Goal: Task Accomplishment & Management: Use online tool/utility

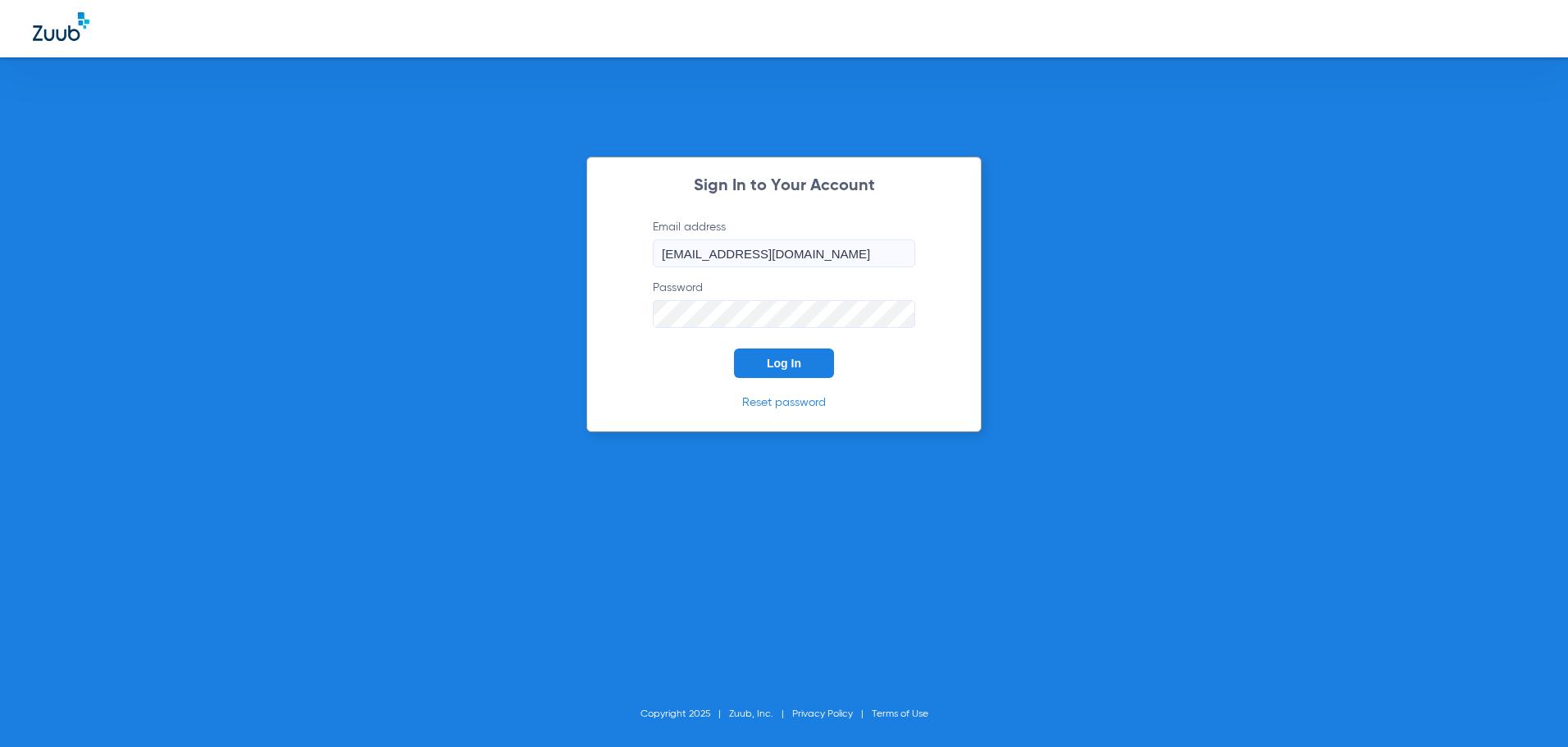
click at [777, 359] on span "Log In" at bounding box center [784, 363] width 34 height 13
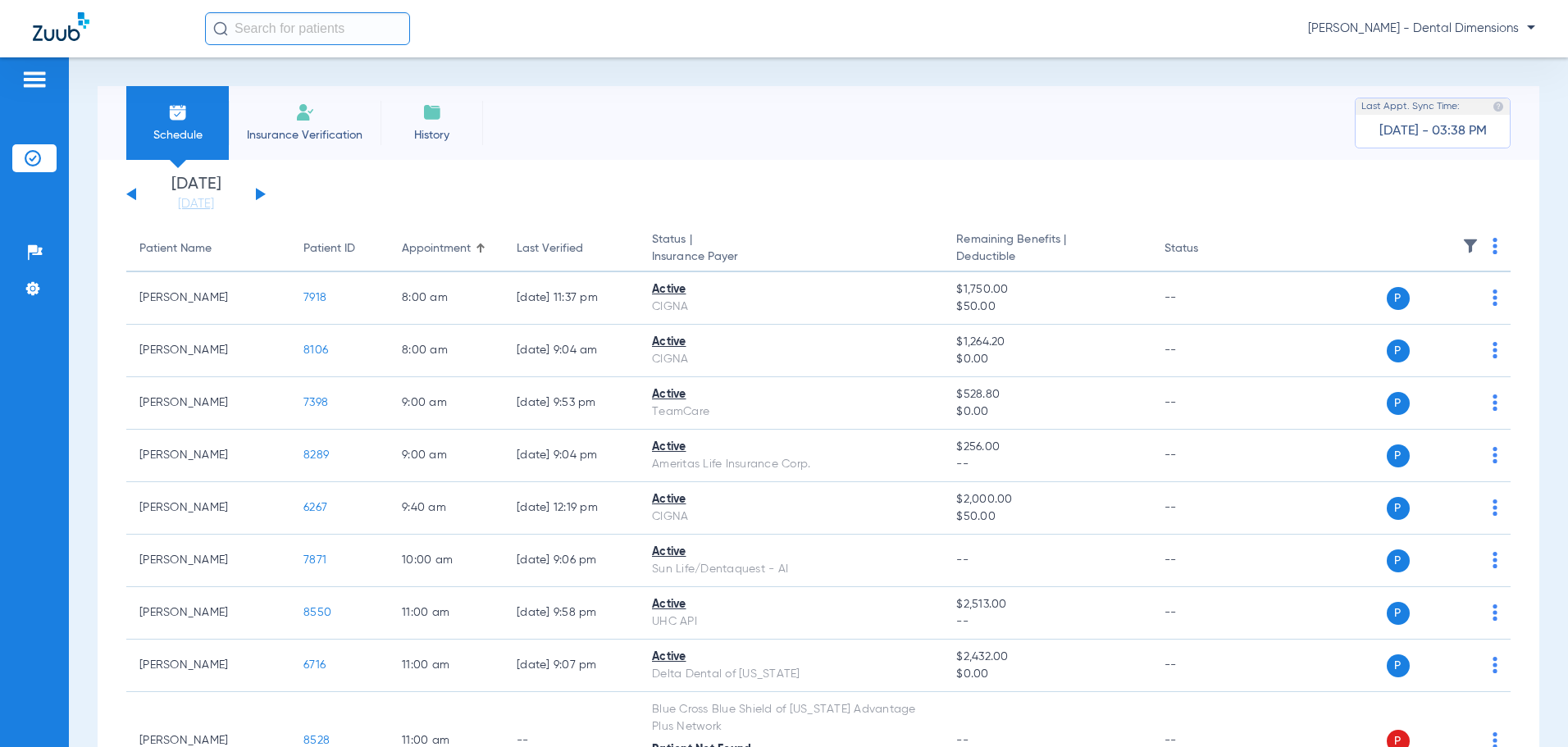
click at [259, 195] on button at bounding box center [260, 194] width 9 height 12
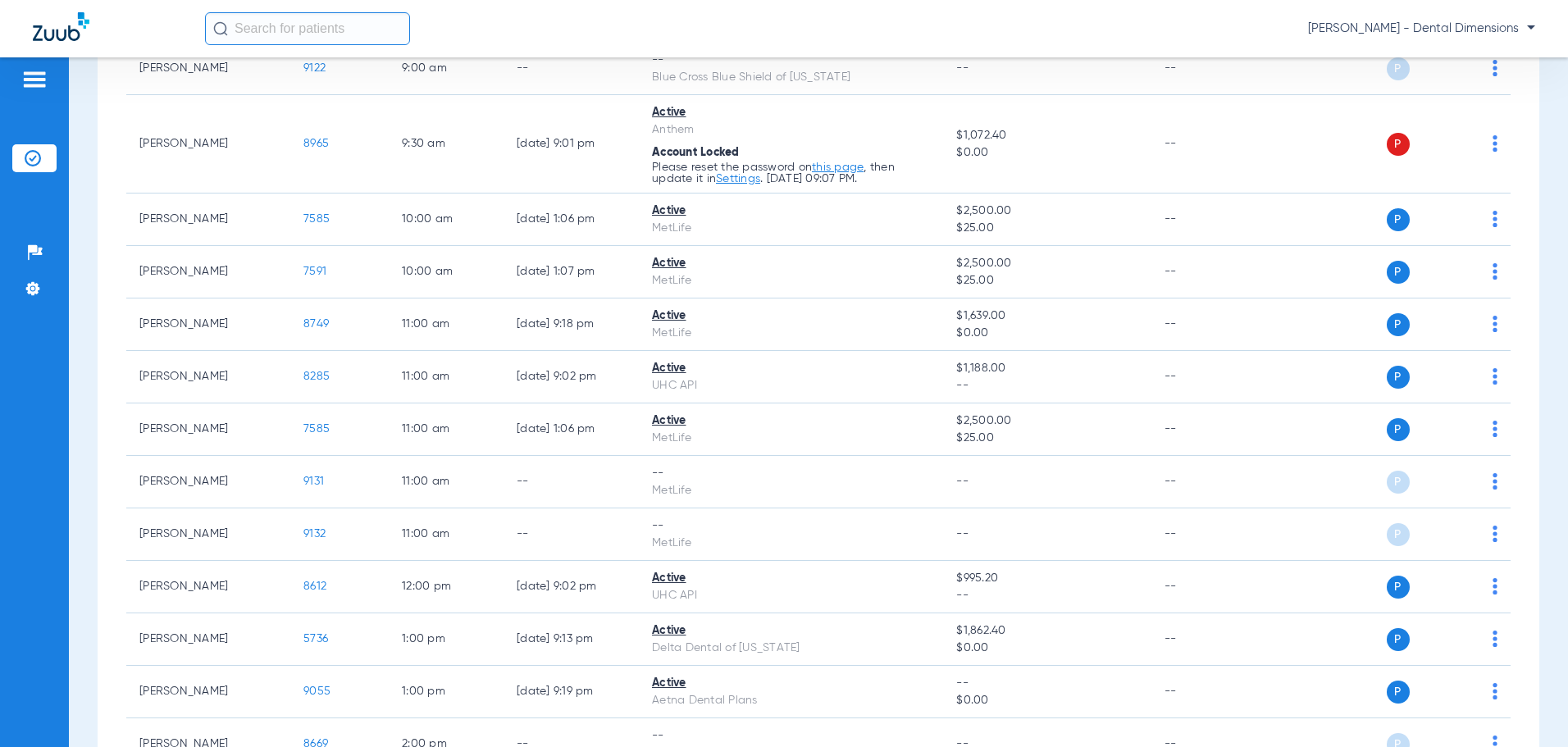
scroll to position [574, 0]
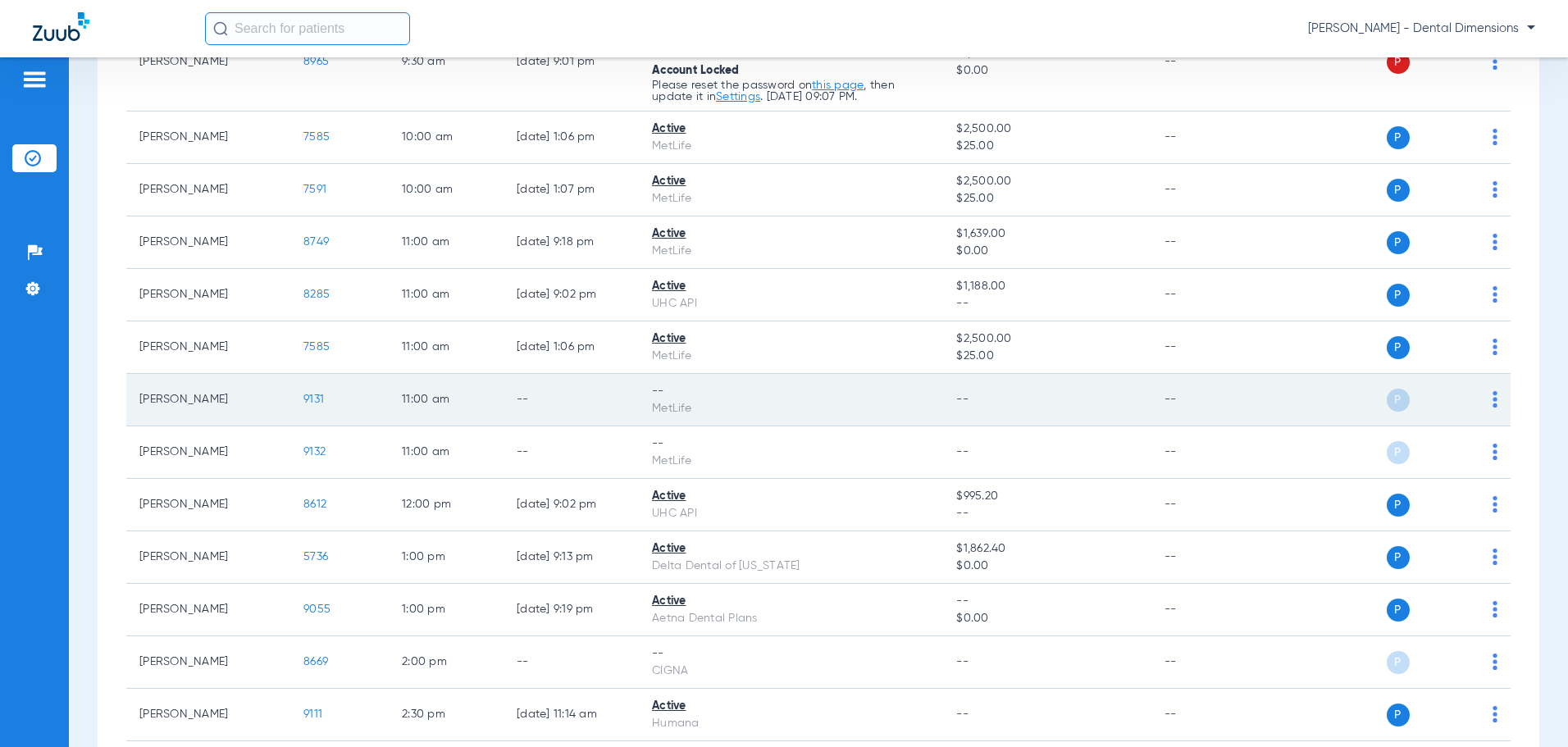
click at [1486, 401] on td "P S" at bounding box center [1386, 400] width 249 height 52
click at [1493, 402] on img at bounding box center [1495, 399] width 5 height 16
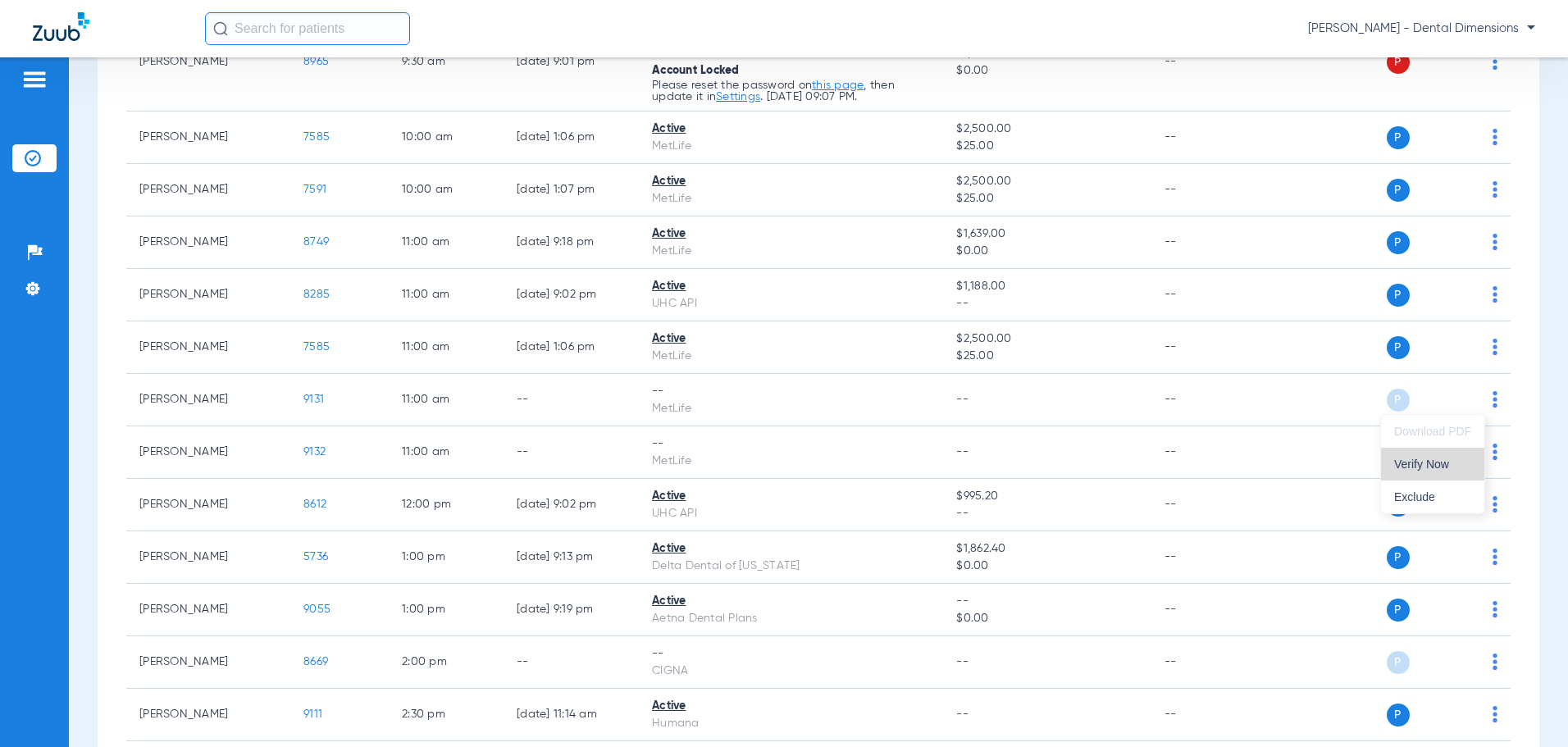
click at [1438, 462] on span "Verify Now" at bounding box center [1432, 463] width 77 height 11
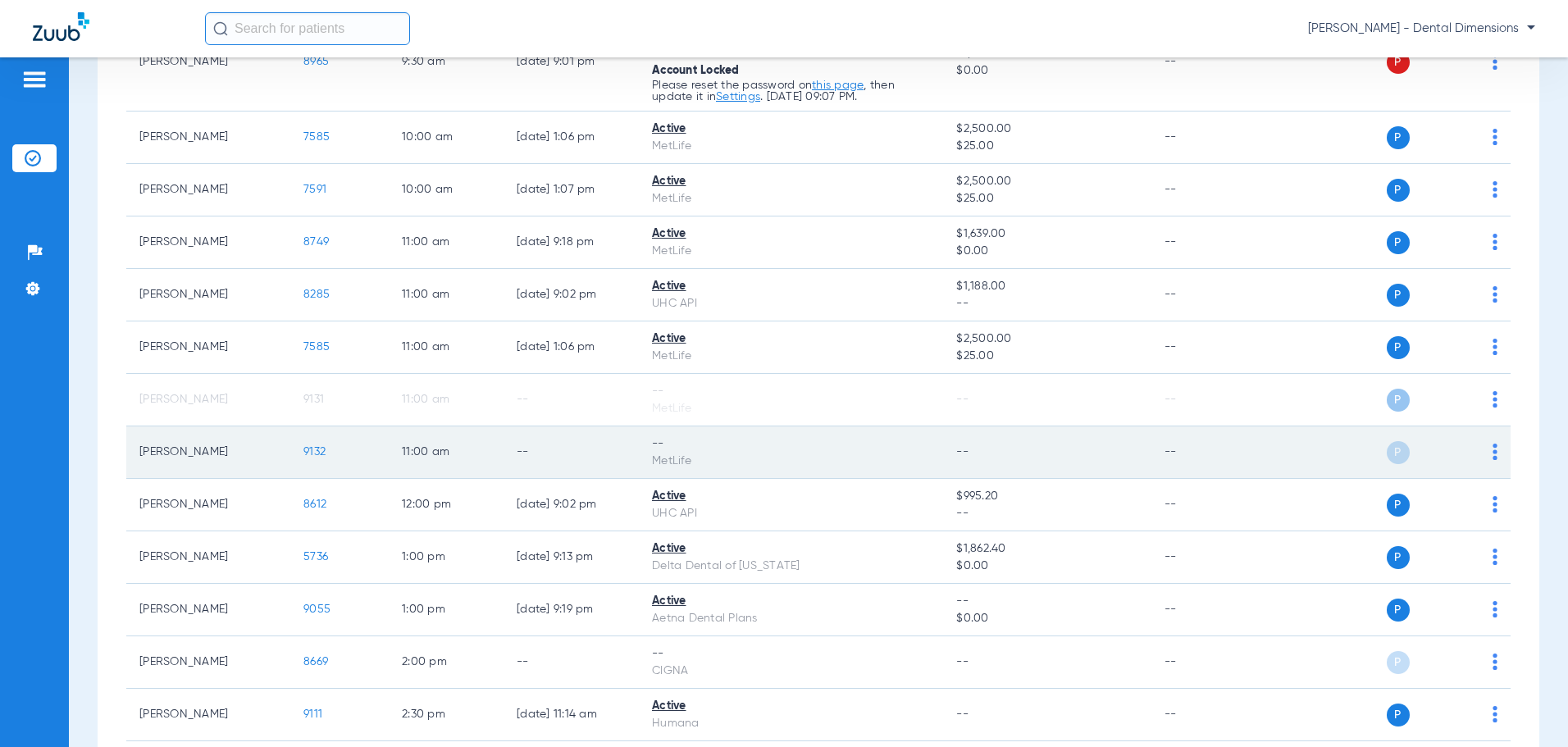
click at [1493, 454] on img at bounding box center [1495, 451] width 5 height 16
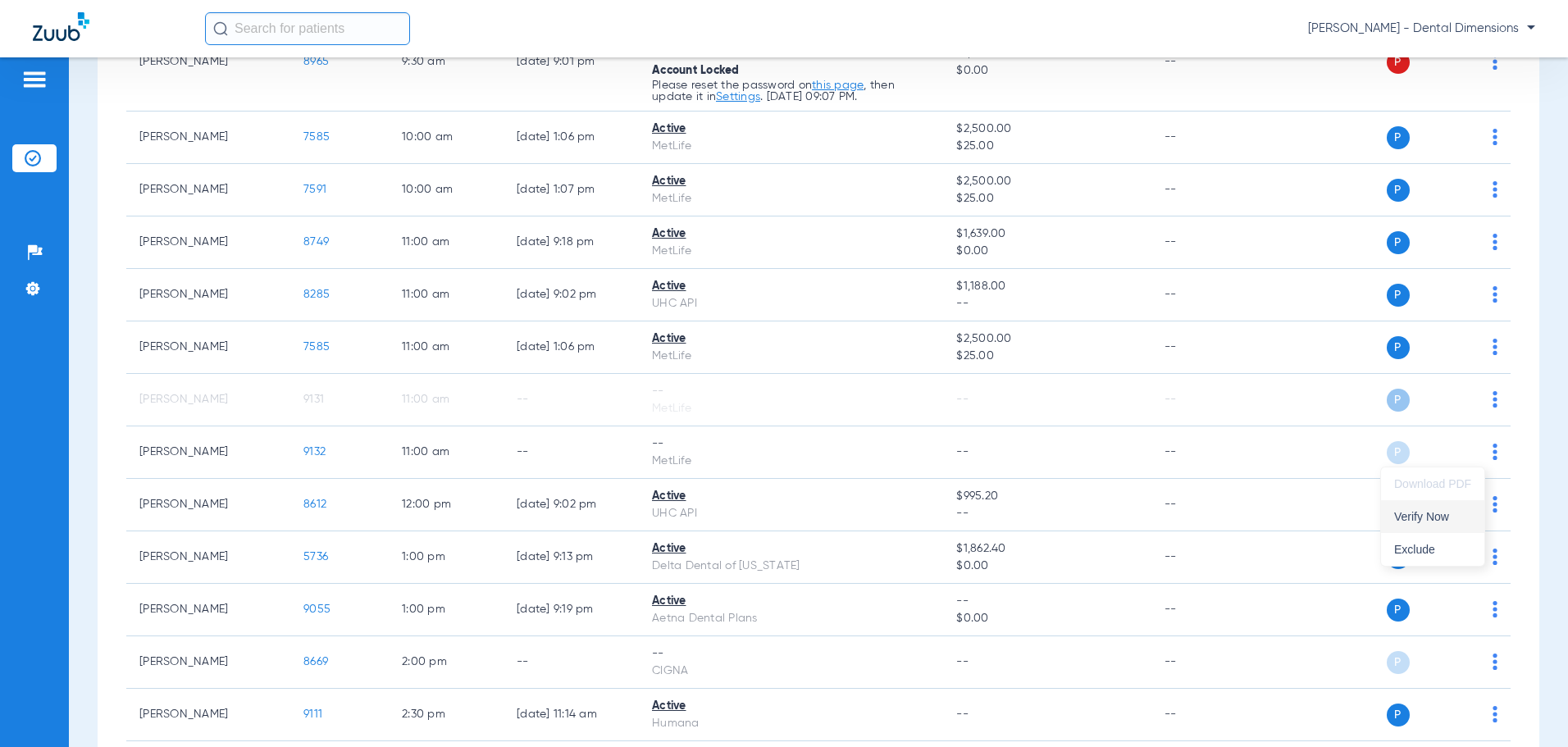
click at [1427, 518] on span "Verify Now" at bounding box center [1432, 516] width 77 height 11
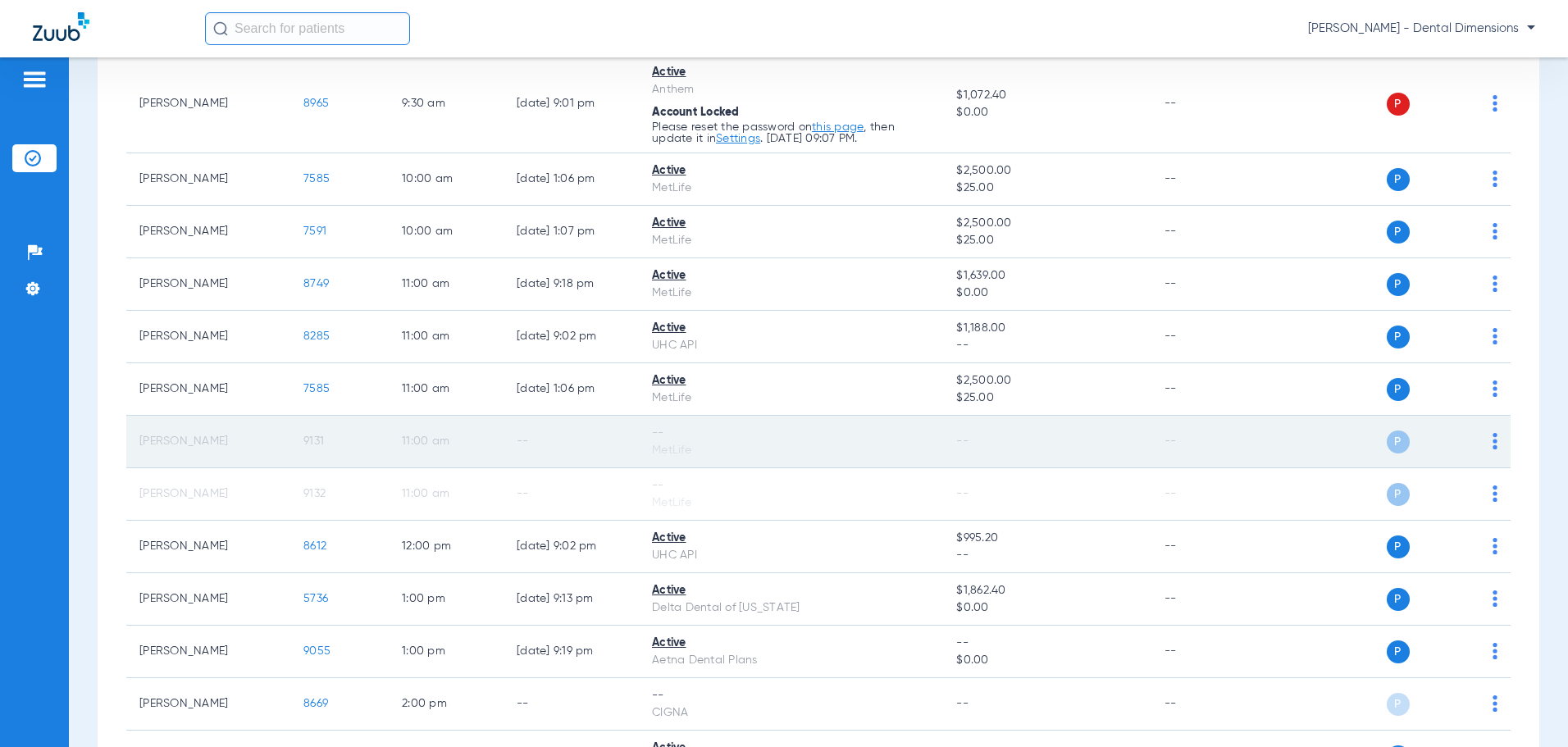
scroll to position [286, 0]
